Goal: Information Seeking & Learning: Learn about a topic

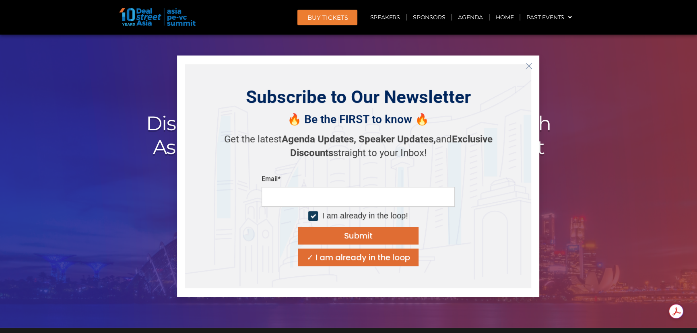
click at [527, 62] on button "Close" at bounding box center [529, 66] width 13 height 13
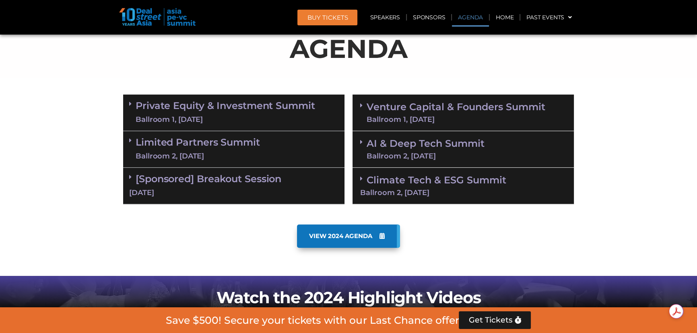
scroll to position [622, 0]
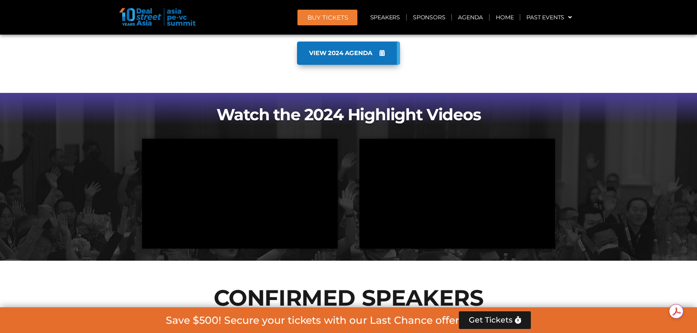
click at [342, 53] on span "VIEW 2024 AGENDA" at bounding box center [340, 53] width 63 height 7
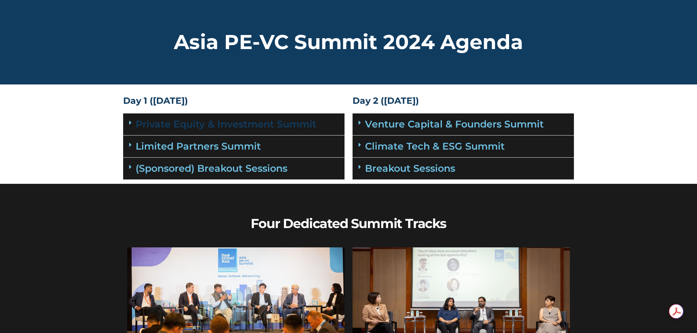
click at [184, 121] on link "Private Equity & Investment Summit" at bounding box center [226, 124] width 181 height 12
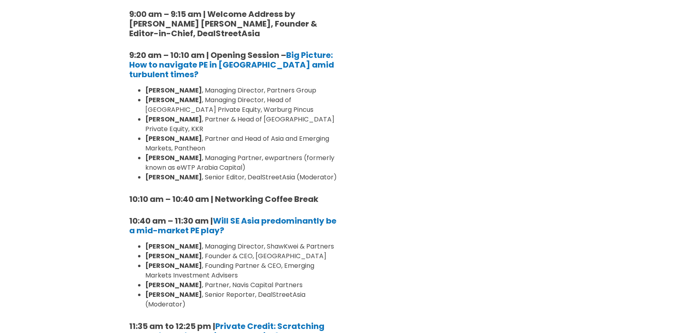
scroll to position [219, 0]
drag, startPoint x: 207, startPoint y: 118, endPoint x: 335, endPoint y: 122, distance: 128.5
click at [335, 122] on li "Prashant Kumar , Partner & Head of Southeast Asia Private Equity, KKR" at bounding box center [241, 123] width 193 height 19
click at [176, 134] on li "Brian Lim , Partner and Head of Asia and Emerging Markets, Pantheon" at bounding box center [241, 143] width 193 height 19
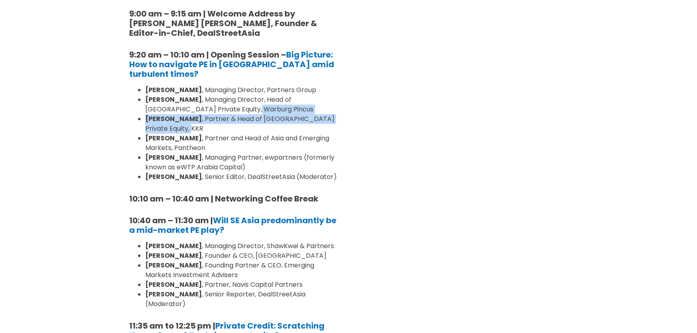
drag, startPoint x: 178, startPoint y: 130, endPoint x: 217, endPoint y: 109, distance: 45.1
click at [217, 109] on ul "Cyrus Driver , Managing Director, Partners Group Saurabh Agarwal , Managing Dir…" at bounding box center [233, 133] width 209 height 97
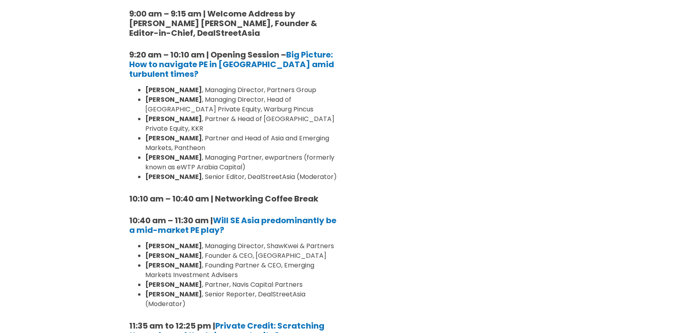
click at [182, 137] on li "Brian Lim , Partner and Head of Asia and Emerging Markets, Pantheon" at bounding box center [241, 143] width 193 height 19
drag, startPoint x: 179, startPoint y: 145, endPoint x: 182, endPoint y: 137, distance: 7.9
click at [182, 137] on li "Brian Lim , Partner and Head of Asia and Emerging Markets, Pantheon" at bounding box center [241, 143] width 193 height 19
click at [161, 159] on strong "[PERSON_NAME]" at bounding box center [173, 157] width 57 height 9
drag, startPoint x: 212, startPoint y: 163, endPoint x: 200, endPoint y: 159, distance: 12.7
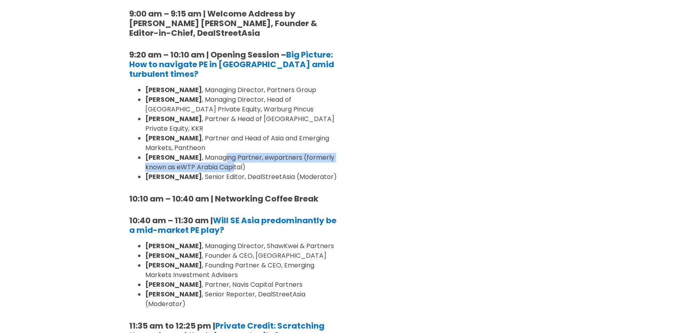
click at [201, 159] on li "Cliff Chau , Managing Partner, ewpartners (formerly known as eWTP Arabia Capita…" at bounding box center [241, 162] width 193 height 19
click at [192, 174] on strong "Deepshikha Monga" at bounding box center [173, 176] width 57 height 9
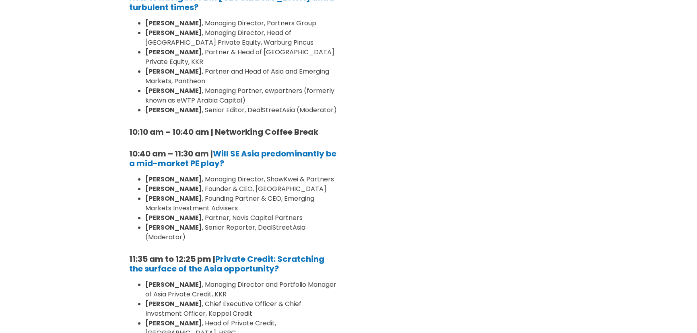
scroll to position [293, 0]
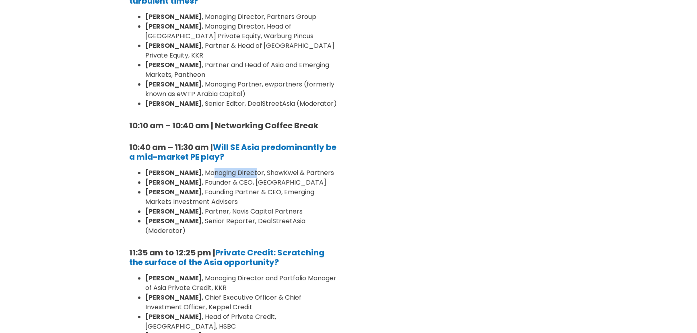
drag, startPoint x: 192, startPoint y: 184, endPoint x: 236, endPoint y: 185, distance: 44.3
click at [236, 178] on li "Luyi Zheng , Managing Director, ShawKwei & Partners" at bounding box center [241, 173] width 193 height 10
drag, startPoint x: 186, startPoint y: 201, endPoint x: 221, endPoint y: 193, distance: 36.2
click at [220, 193] on ul "Luyi Zheng , Managing Director, ShawKwei & Partners Danny Koh , Founder & CEO, …" at bounding box center [233, 202] width 209 height 68
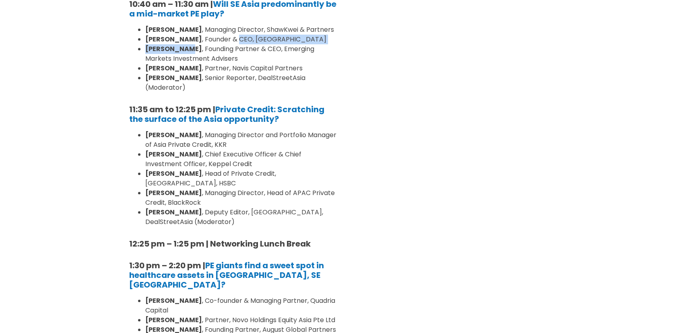
scroll to position [439, 0]
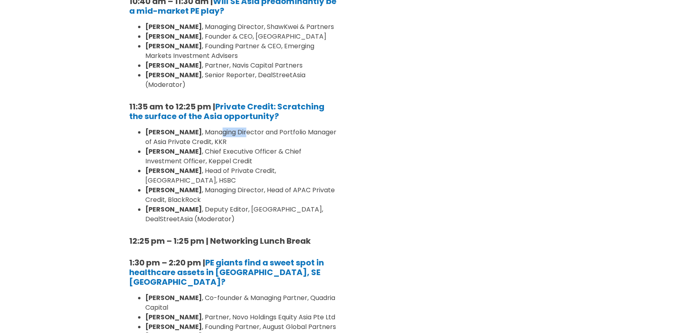
drag, startPoint x: 186, startPoint y: 132, endPoint x: 216, endPoint y: 129, distance: 30.3
click at [216, 129] on li "SJ Lim , Managing Director and Portfolio Manager of Asia Private Credit, KKR" at bounding box center [241, 137] width 193 height 19
drag, startPoint x: 172, startPoint y: 144, endPoint x: 201, endPoint y: 142, distance: 28.7
click at [201, 142] on li "SJ Lim , Managing Director and Portfolio Manager of Asia Private Credit, KKR" at bounding box center [241, 137] width 193 height 19
drag, startPoint x: 196, startPoint y: 151, endPoint x: 230, endPoint y: 150, distance: 34.2
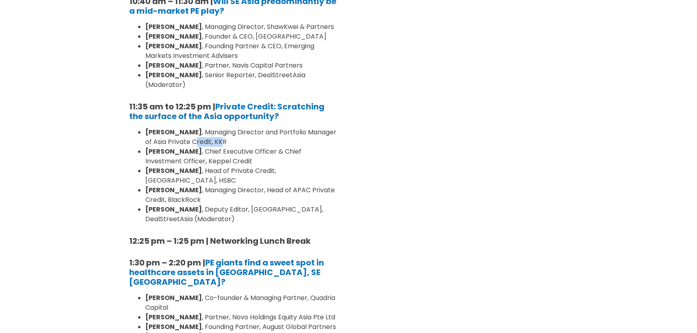
click at [230, 150] on li "Stéphane Delatte , Chief Executive Officer & Chief Investment Officer, Keppel C…" at bounding box center [241, 156] width 193 height 19
drag, startPoint x: 171, startPoint y: 169, endPoint x: 209, endPoint y: 166, distance: 38.0
click at [209, 166] on li "Bo Hu , Head of Private Credit, Asia-Pacific, HSBC" at bounding box center [241, 175] width 193 height 19
click at [184, 186] on li "Celia Yan , Managing Director, Head of APAC Private Credit, BlackRock" at bounding box center [241, 195] width 193 height 19
drag, startPoint x: 197, startPoint y: 178, endPoint x: 214, endPoint y: 175, distance: 18.0
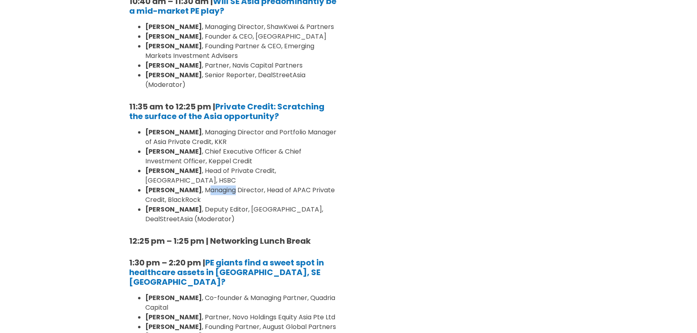
click at [214, 175] on ul "SJ Lim , Managing Director and Portfolio Manager of Asia Private Credit, KKR St…" at bounding box center [233, 176] width 209 height 97
click at [156, 205] on strong "[PERSON_NAME]" at bounding box center [173, 209] width 57 height 9
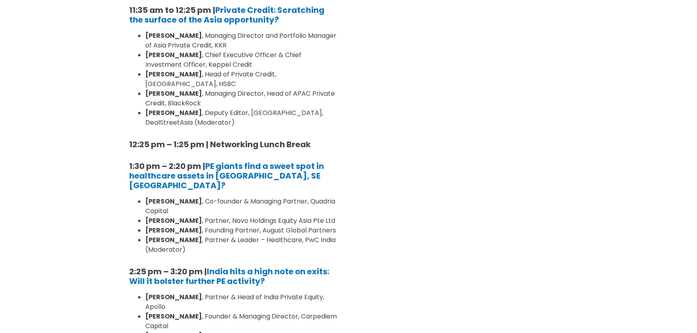
scroll to position [549, 0]
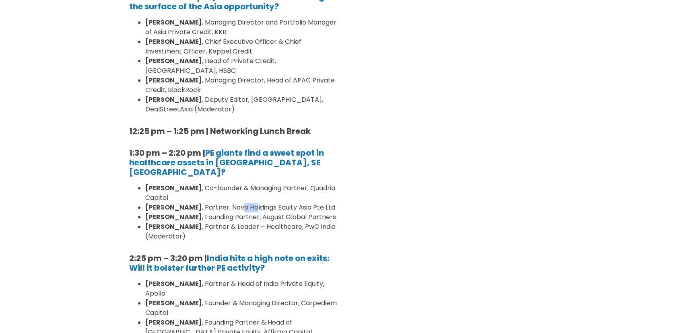
drag, startPoint x: 255, startPoint y: 190, endPoint x: 277, endPoint y: 196, distance: 23.3
click at [272, 203] on li "Navjeewan J. Khosla , Partner, Novo Holdings Equity Asia Pte Ltd" at bounding box center [241, 208] width 193 height 10
drag, startPoint x: 211, startPoint y: 211, endPoint x: 228, endPoint y: 209, distance: 17.0
click at [228, 213] on li "Dr Basil Lui , Founding Partner, August Global Partners" at bounding box center [241, 218] width 193 height 10
drag, startPoint x: 212, startPoint y: 219, endPoint x: 232, endPoint y: 217, distance: 20.2
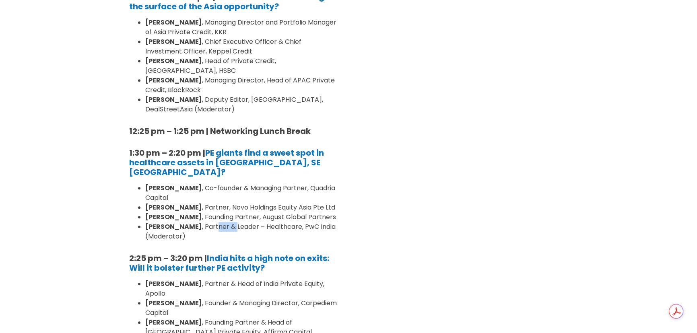
click at [232, 222] on li "Dr. Rana Mehta , Partner & Leader – Healthcare, PwC India (Moderator)" at bounding box center [241, 231] width 193 height 19
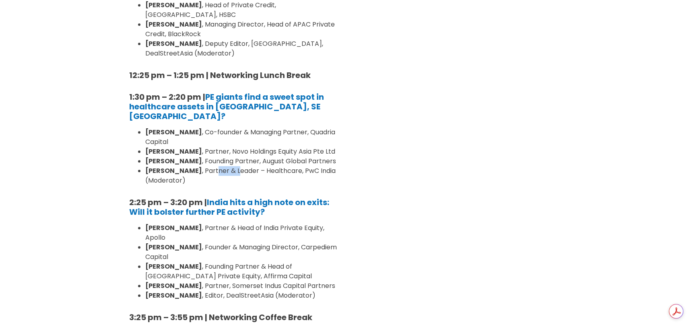
scroll to position [622, 0]
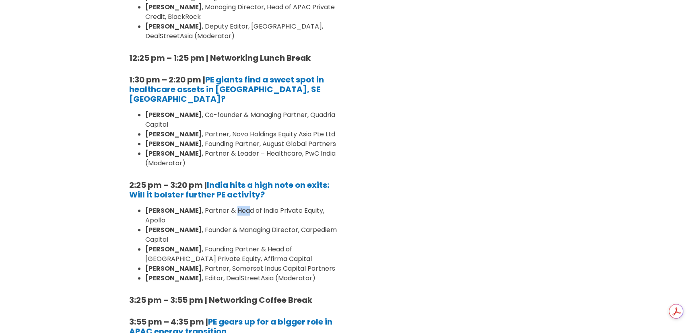
drag, startPoint x: 220, startPoint y: 198, endPoint x: 248, endPoint y: 199, distance: 28.6
click at [247, 206] on li "Utsav Baijal , Partner & Head of India Private Equity, Apollo" at bounding box center [241, 215] width 193 height 19
click at [202, 225] on strong "Abhishek Sharman" at bounding box center [173, 229] width 57 height 9
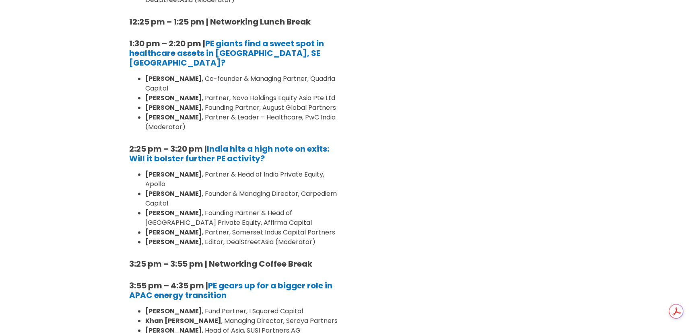
scroll to position [659, 0]
drag, startPoint x: 219, startPoint y: 192, endPoint x: 232, endPoint y: 192, distance: 12.5
click at [232, 208] on li "Udai Dhawan , Founding Partner & Head of India Private Equity, Affirma Capital" at bounding box center [241, 217] width 193 height 19
click at [229, 208] on li "Udai Dhawan , Founding Partner & Head of India Private Equity, Affirma Capital" at bounding box center [241, 217] width 193 height 19
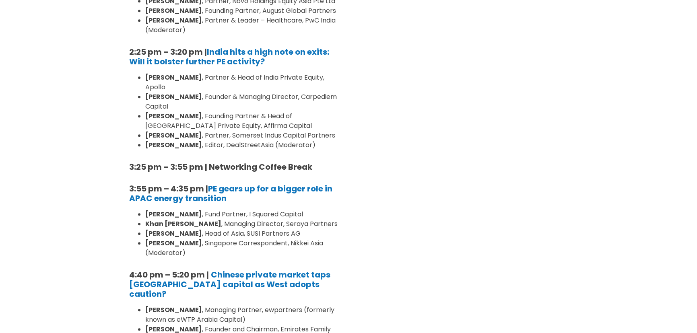
scroll to position [769, 0]
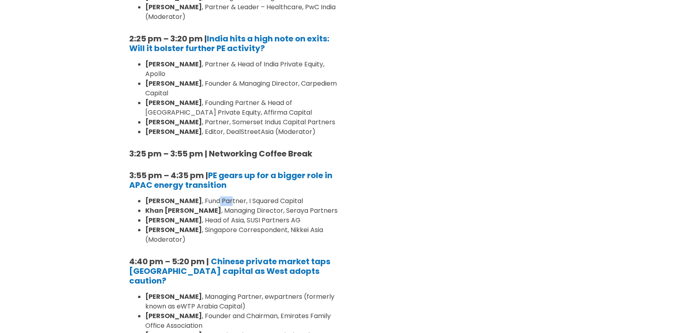
drag, startPoint x: 213, startPoint y: 183, endPoint x: 228, endPoint y: 186, distance: 15.6
click at [228, 197] on li "Chenhua Shen , Fund Partner, I Squared Capital" at bounding box center [241, 202] width 193 height 10
drag, startPoint x: 217, startPoint y: 203, endPoint x: 227, endPoint y: 204, distance: 10.2
click at [225, 216] on li "Wymen Chan , Head of Asia, SUSI Partners AG" at bounding box center [241, 221] width 193 height 10
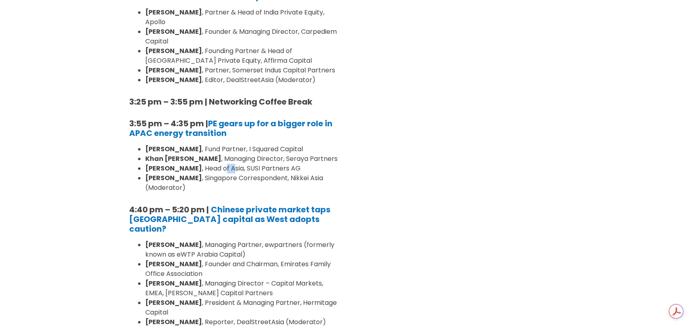
scroll to position [842, 0]
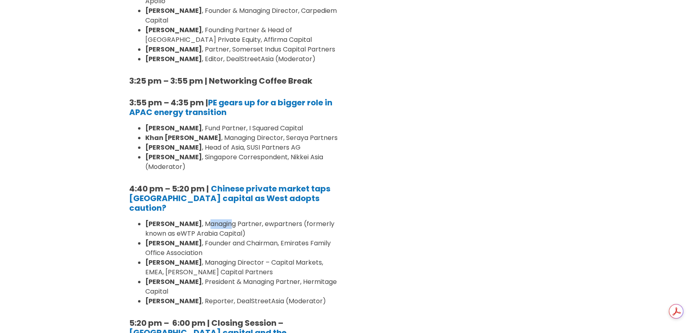
drag, startPoint x: 210, startPoint y: 197, endPoint x: 183, endPoint y: 199, distance: 27.1
click at [184, 219] on li "Cliff Chau , Managing Partner, ewpartners (formerly known as eWTP Arabia Capita…" at bounding box center [241, 228] width 193 height 19
drag, startPoint x: 197, startPoint y: 217, endPoint x: 206, endPoint y: 217, distance: 9.3
click at [206, 239] on li "Adam Ladjadj , Founder and Chairman, Emirates Family Office Association" at bounding box center [241, 248] width 193 height 19
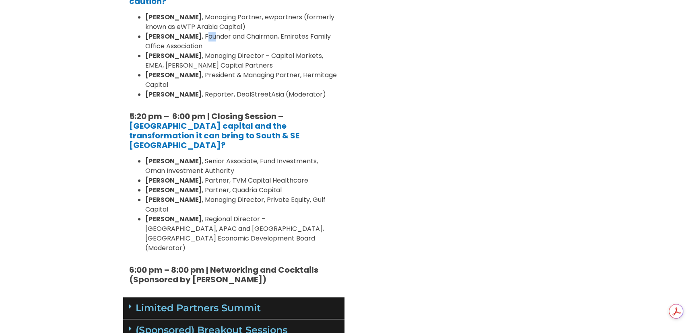
scroll to position [1061, 0]
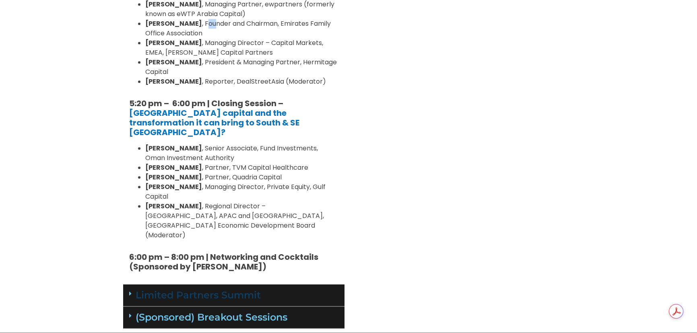
click at [204, 290] on link "Limited Partners Summit" at bounding box center [198, 296] width 125 height 12
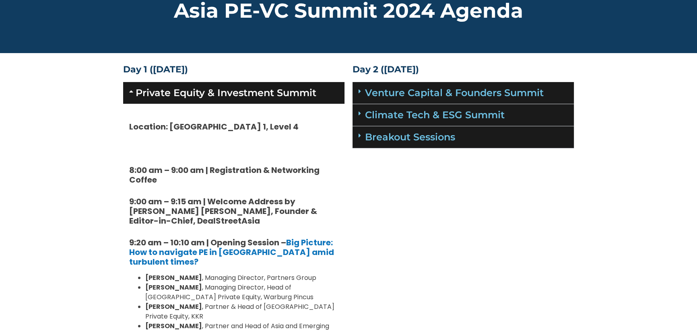
scroll to position [0, 0]
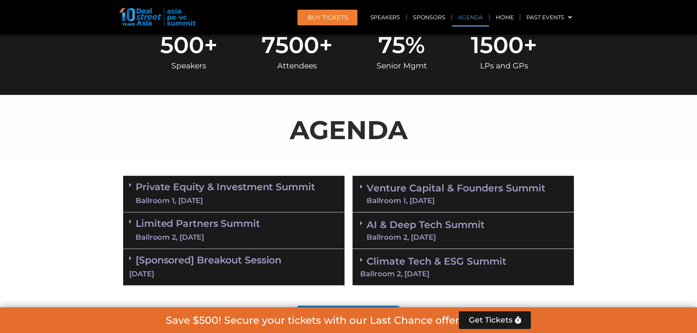
scroll to position [403, 0]
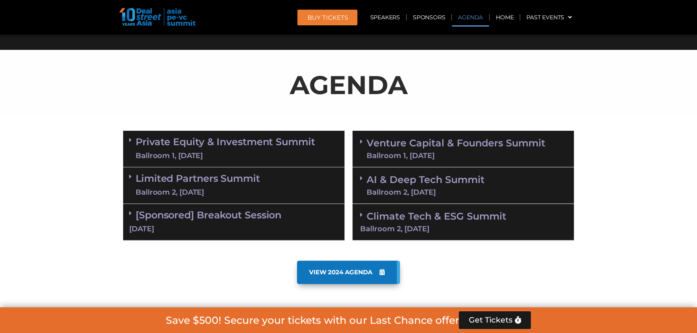
click at [169, 149] on link "Private Equity & Investment Summit Ballroom 1, [DATE]" at bounding box center [226, 149] width 180 height 24
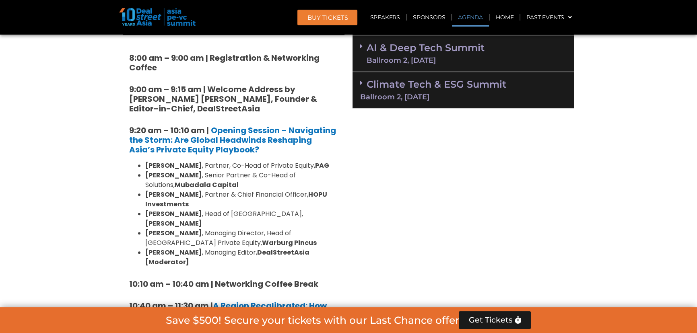
scroll to position [549, 0]
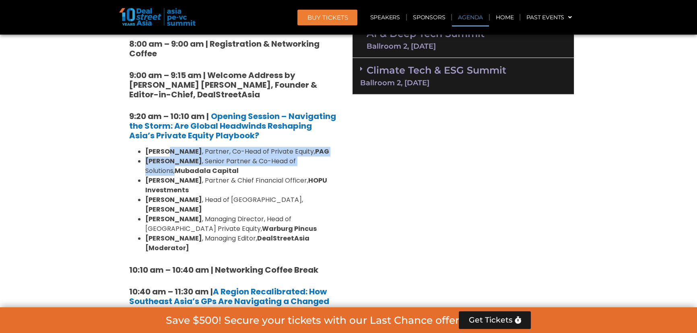
drag, startPoint x: 163, startPoint y: 154, endPoint x: 331, endPoint y: 157, distance: 168.3
click at [331, 157] on ul "[PERSON_NAME] , Partner, Co-Head of Private Equity, PAG [PERSON_NAME] , Senior …" at bounding box center [233, 200] width 209 height 106
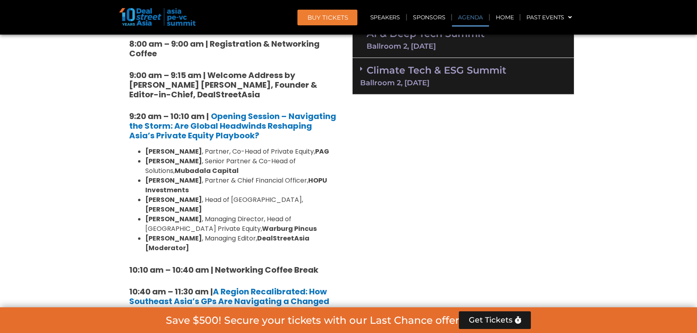
click at [175, 174] on strong "Mubadala Capital" at bounding box center [207, 170] width 64 height 9
drag, startPoint x: 144, startPoint y: 150, endPoint x: 200, endPoint y: 149, distance: 55.6
click at [200, 149] on ul "Nikhil Srivastava , Partner, Co-Head of Private Equity, PAG Maxime Franzetti , …" at bounding box center [233, 200] width 209 height 106
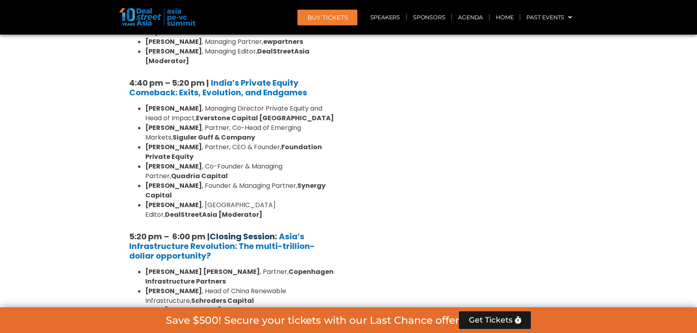
scroll to position [1501, 0]
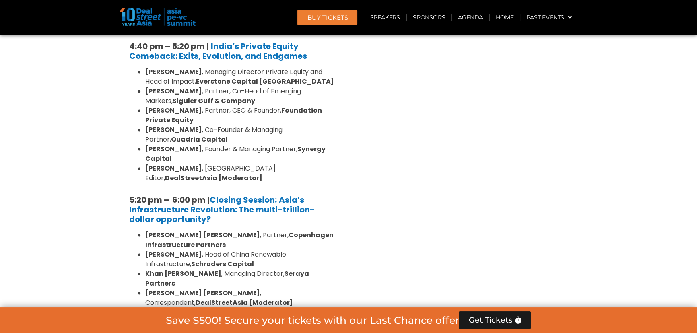
click at [194, 327] on link "Limited Partners Summit Ballroom 2, 10 Sept" at bounding box center [198, 339] width 124 height 24
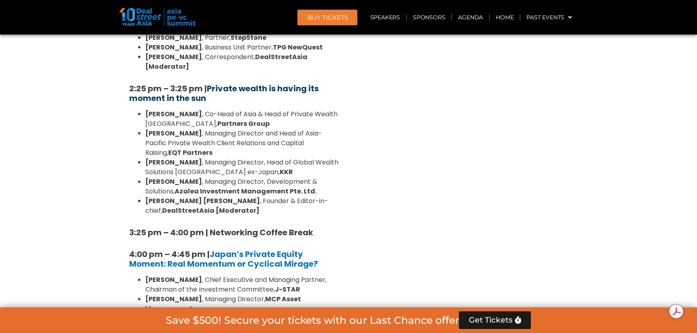
scroll to position [2233, 0]
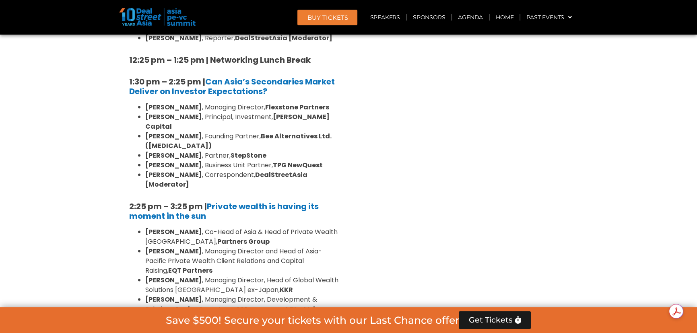
scroll to position [2123, 0]
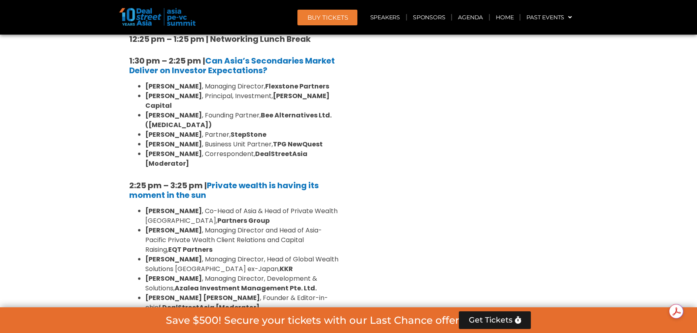
drag, startPoint x: 313, startPoint y: 242, endPoint x: 139, endPoint y: 181, distance: 184.9
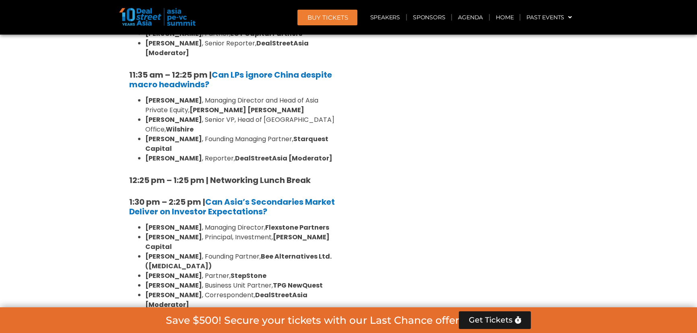
scroll to position [1977, 0]
